Goal: Transaction & Acquisition: Obtain resource

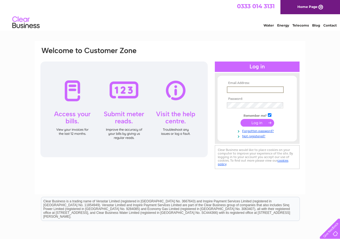
click at [272, 91] on input "text" at bounding box center [255, 89] width 57 height 7
type input "[EMAIL_ADDRESS][DOMAIN_NAME]"
click at [259, 122] on input "submit" at bounding box center [257, 122] width 34 height 8
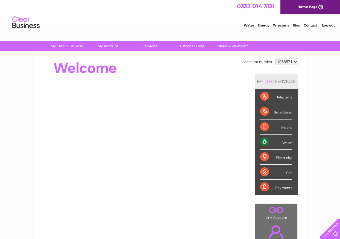
click at [283, 143] on div "Water" at bounding box center [276, 141] width 32 height 15
click at [262, 141] on div "Water" at bounding box center [276, 141] width 32 height 15
click at [265, 141] on div "Water" at bounding box center [276, 141] width 32 height 15
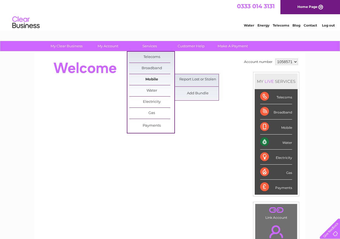
click at [151, 83] on link "Mobile" at bounding box center [151, 79] width 45 height 11
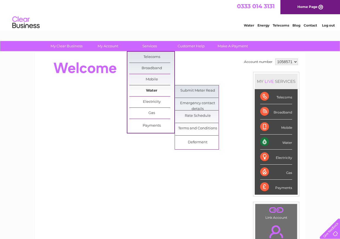
click at [150, 88] on link "Water" at bounding box center [151, 90] width 45 height 11
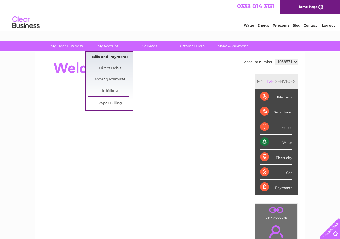
click at [111, 54] on link "Bills and Payments" at bounding box center [110, 57] width 45 height 11
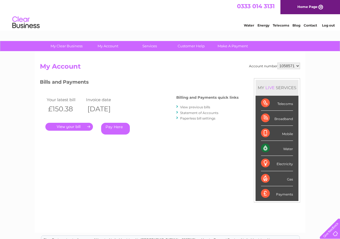
click at [72, 126] on link "." at bounding box center [69, 127] width 48 height 8
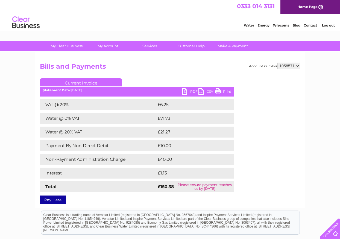
click at [191, 90] on link "PDF" at bounding box center [190, 92] width 16 height 8
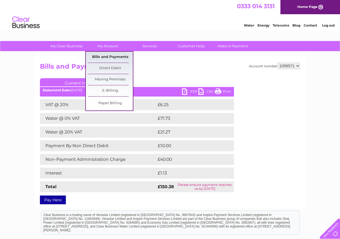
click at [106, 55] on link "Bills and Payments" at bounding box center [110, 57] width 45 height 11
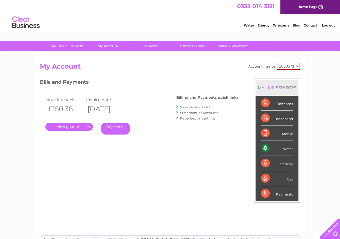
click at [193, 107] on link "View previous bills" at bounding box center [195, 107] width 30 height 4
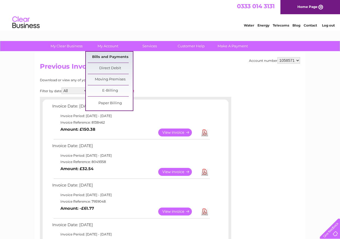
click at [113, 58] on link "Bills and Payments" at bounding box center [110, 57] width 45 height 11
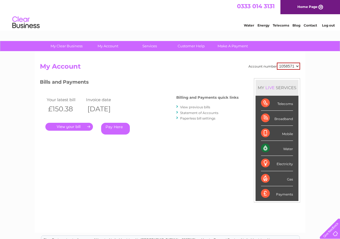
click at [204, 113] on link "Statement of Accounts" at bounding box center [199, 113] width 38 height 4
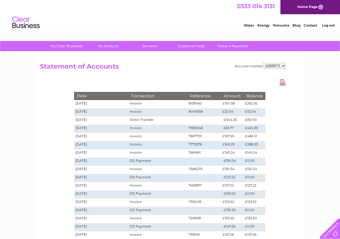
click at [281, 81] on link "Download Pdf" at bounding box center [282, 82] width 7 height 8
